Goal: Information Seeking & Learning: Learn about a topic

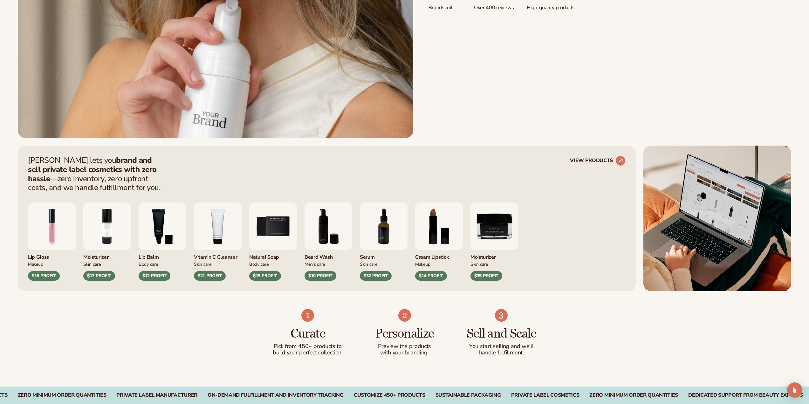
scroll to position [382, 0]
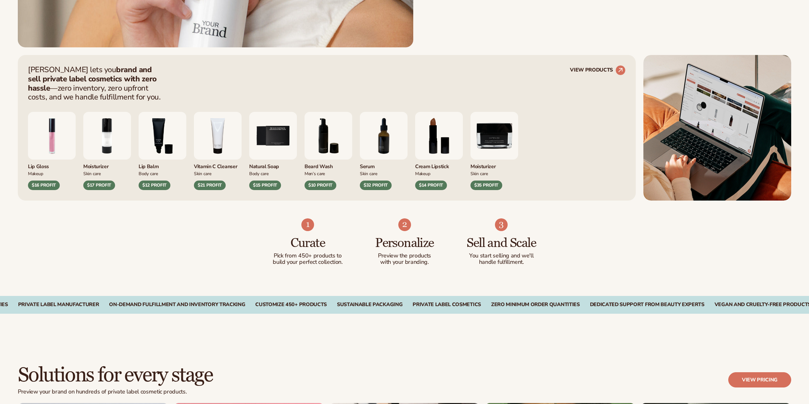
click at [263, 145] on img "5 / 9" at bounding box center [273, 136] width 48 height 48
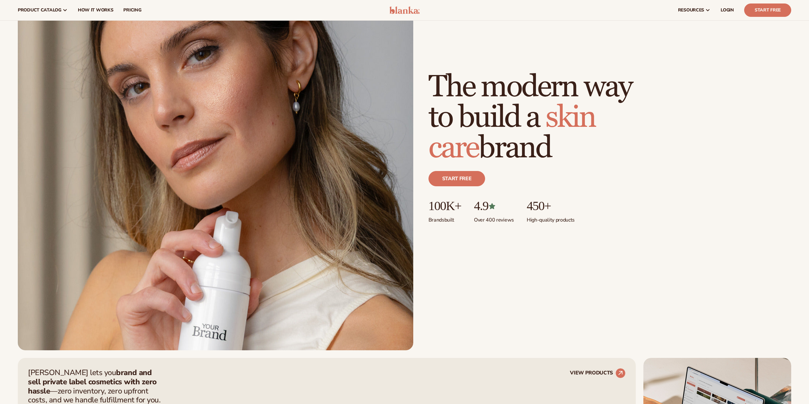
scroll to position [0, 0]
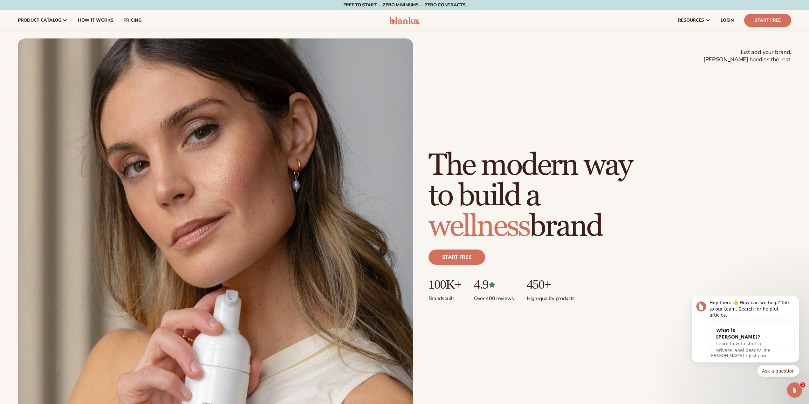
drag, startPoint x: 428, startPoint y: 154, endPoint x: 736, endPoint y: 260, distance: 325.7
click at [736, 260] on div "Just add your brand. Blanka handles the rest. beauty,[MEDICAL_DATA],wellness,ma…" at bounding box center [405, 233] width 774 height 391
click at [607, 233] on h1 "The modern way to build a wellness brand" at bounding box center [531, 196] width 204 height 92
